Goal: Find specific page/section: Find specific page/section

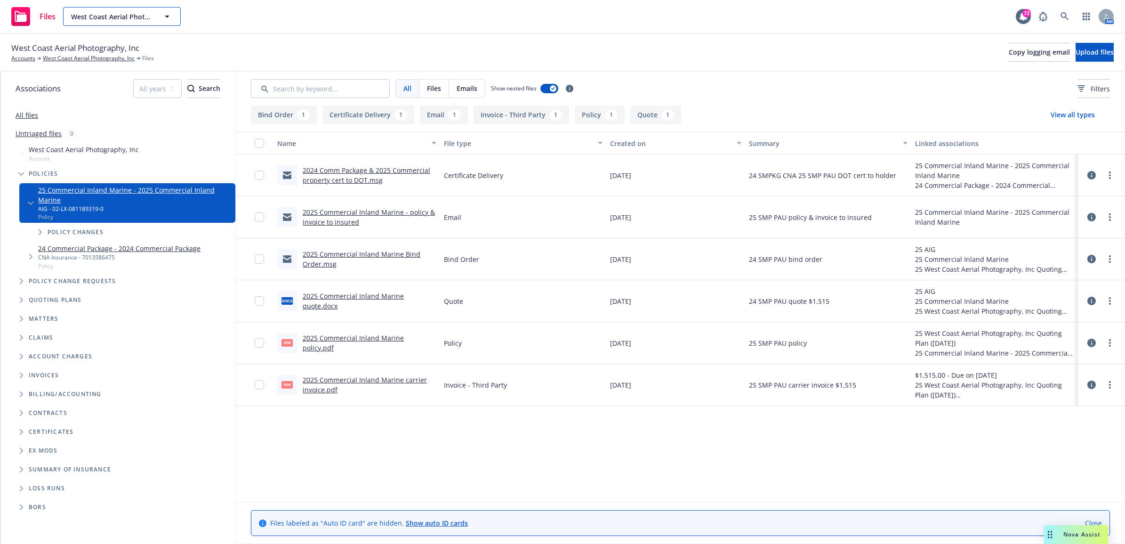
click at [90, 12] on span "West Coast Aerial Photography, Inc" at bounding box center [111, 17] width 81 height 10
